Goal: Find specific page/section: Find specific page/section

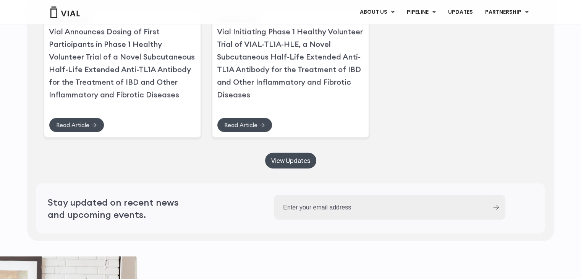
scroll to position [2188, 0]
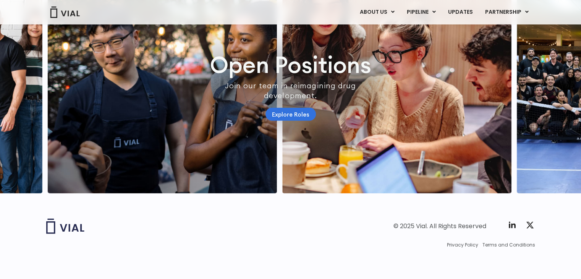
click at [283, 110] on link "Explore Roles" at bounding box center [291, 114] width 50 height 13
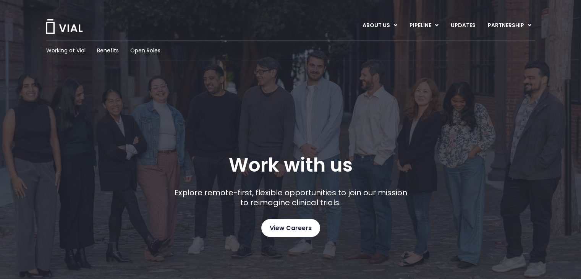
click at [304, 224] on span "View Careers" at bounding box center [291, 228] width 42 height 10
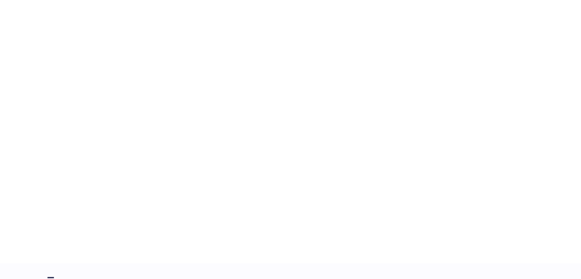
scroll to position [1219, 0]
